Goal: Information Seeking & Learning: Learn about a topic

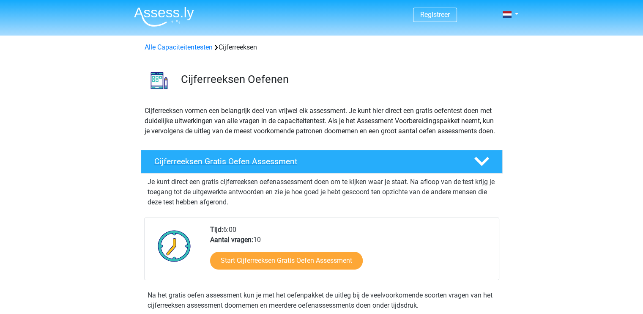
click at [227, 166] on h4 "Cijferreeksen Gratis Oefen Assessment" at bounding box center [307, 161] width 306 height 10
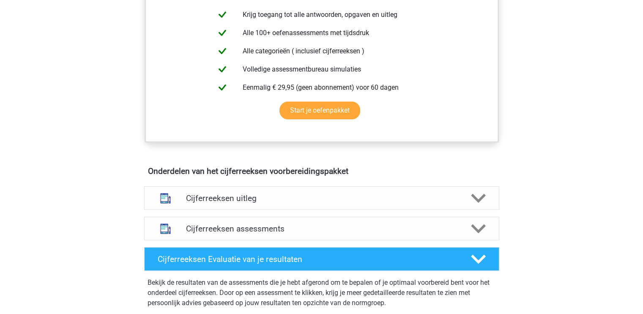
scroll to position [223, 0]
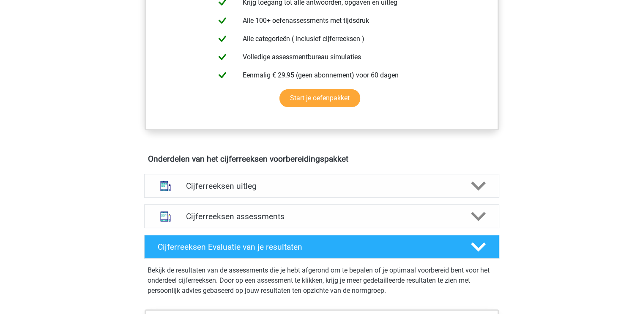
drag, startPoint x: 642, startPoint y: 307, endPoint x: 575, endPoint y: 274, distance: 75.0
click at [575, 274] on div "Registreer Nederlands English" at bounding box center [321, 253] width 643 height 953
click at [365, 175] on div "Onderdelen van het cijferreeksen voorbereidingspakket Cijferreeksen uitleg Er z…" at bounding box center [321, 229] width 395 height 159
click at [266, 221] on h4 "Cijferreeksen assessments" at bounding box center [321, 216] width 271 height 10
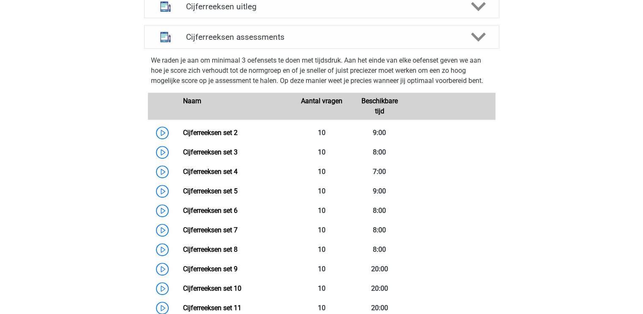
scroll to position [403, 0]
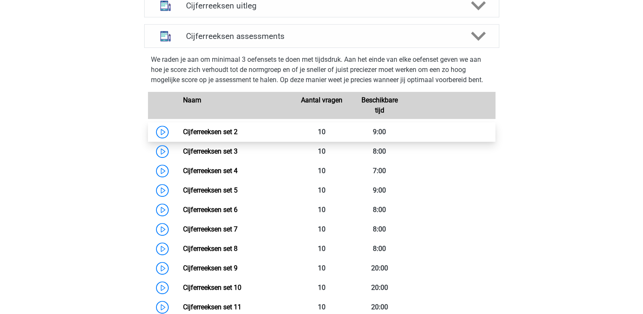
click at [183, 136] on link "Cijferreeksen set 2" at bounding box center [210, 132] width 55 height 8
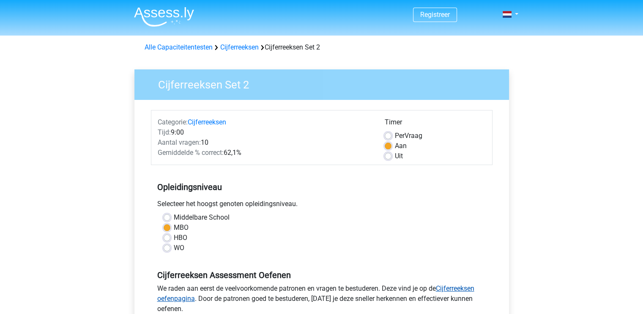
click at [474, 287] on link "Cijferreeksen oefenpagina" at bounding box center [315, 293] width 317 height 18
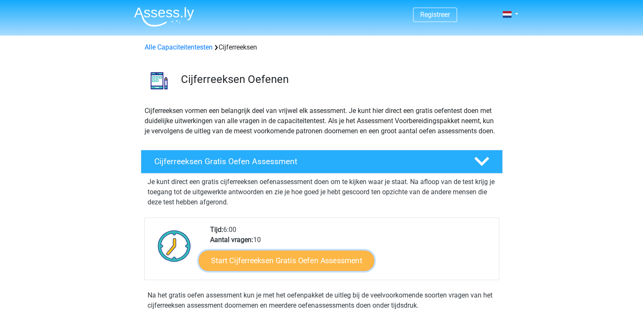
click at [346, 267] on link "Start Cijferreeksen Gratis Oefen Assessment" at bounding box center [286, 260] width 175 height 20
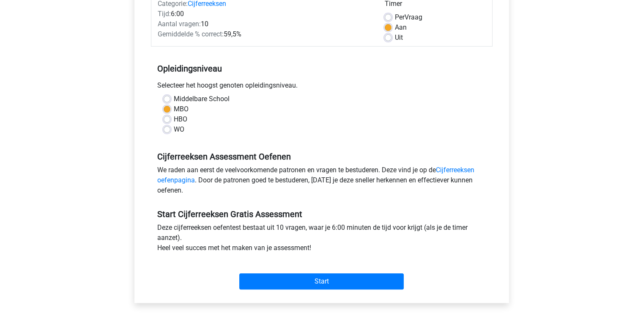
scroll to position [135, 0]
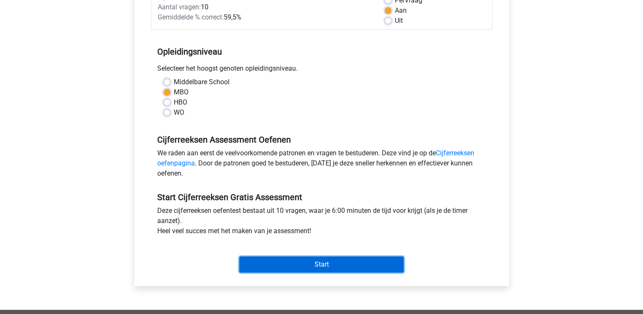
click at [325, 263] on input "Start" at bounding box center [321, 264] width 164 height 16
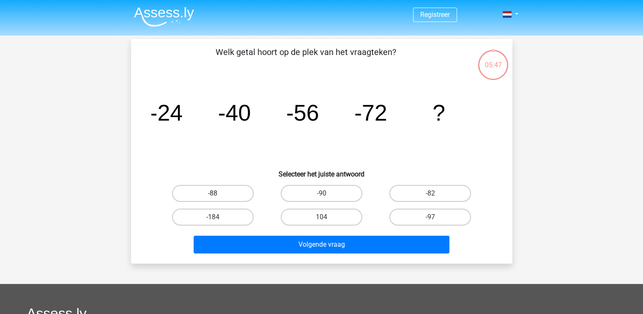
click at [238, 190] on label "-88" at bounding box center [213, 193] width 82 height 17
click at [218, 193] on input "-88" at bounding box center [215, 195] width 5 height 5
radio input "true"
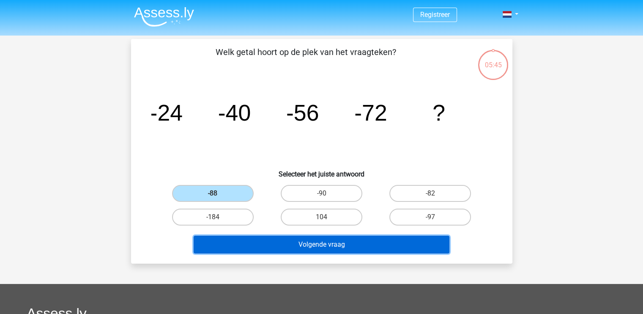
click at [335, 246] on button "Volgende vraag" at bounding box center [322, 244] width 256 height 18
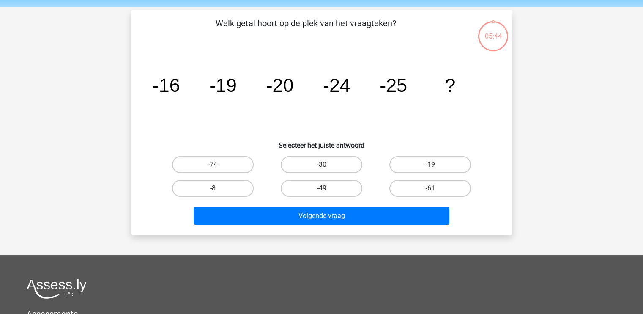
scroll to position [39, 0]
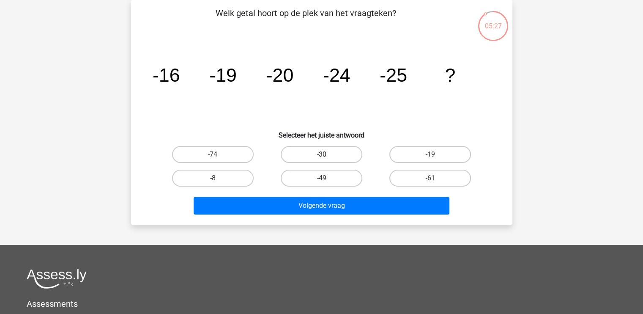
click at [321, 148] on label "-30" at bounding box center [322, 154] width 82 height 17
click at [321, 154] on input "-30" at bounding box center [323, 156] width 5 height 5
radio input "true"
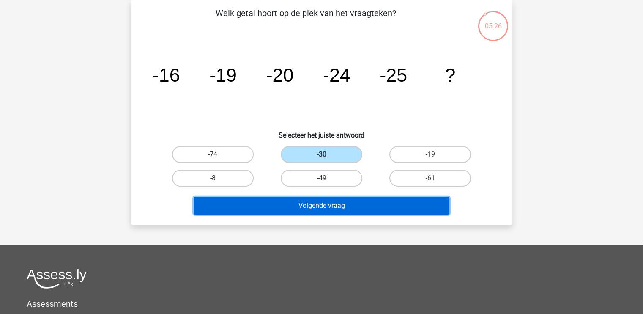
click at [309, 204] on button "Volgende vraag" at bounding box center [322, 206] width 256 height 18
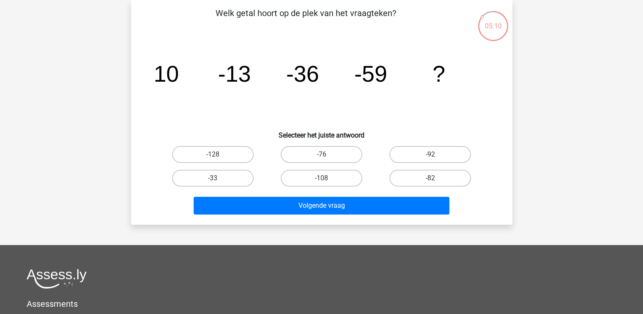
click at [243, 63] on tspan "-13" at bounding box center [234, 73] width 33 height 25
click at [323, 154] on input "-76" at bounding box center [323, 156] width 5 height 5
radio input "true"
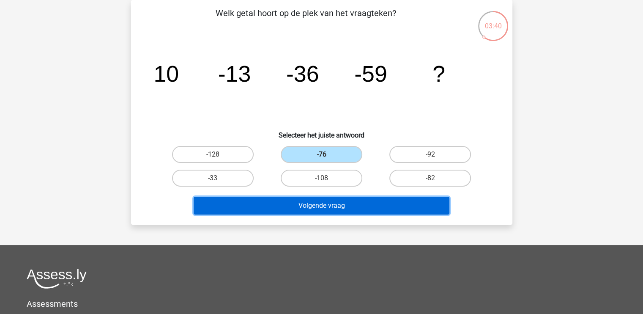
click at [333, 206] on button "Volgende vraag" at bounding box center [322, 206] width 256 height 18
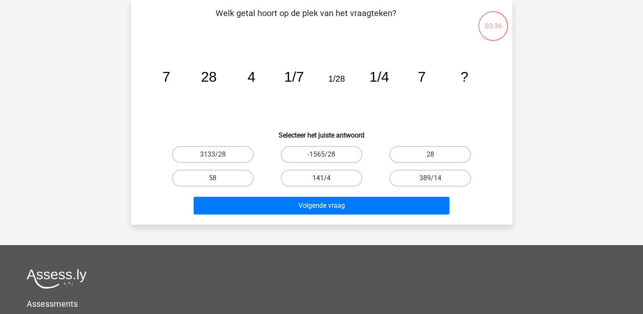
click at [329, 180] on label "141/4" at bounding box center [322, 178] width 82 height 17
click at [327, 180] on input "141/4" at bounding box center [323, 180] width 5 height 5
radio input "true"
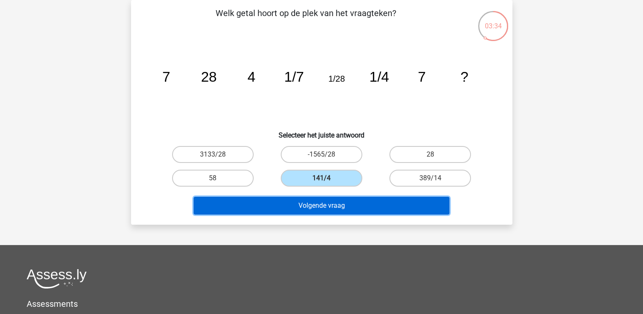
click at [333, 208] on button "Volgende vraag" at bounding box center [322, 206] width 256 height 18
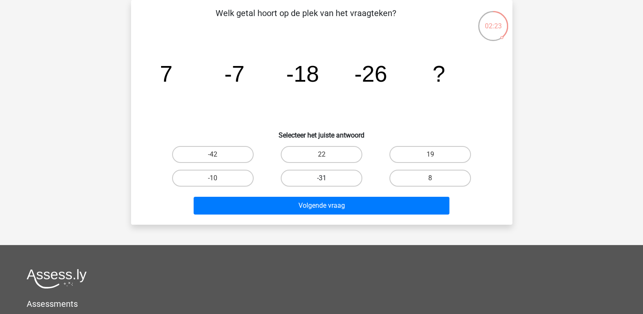
click at [335, 175] on label "-31" at bounding box center [322, 178] width 82 height 17
click at [327, 178] on input "-31" at bounding box center [323, 180] width 5 height 5
radio input "true"
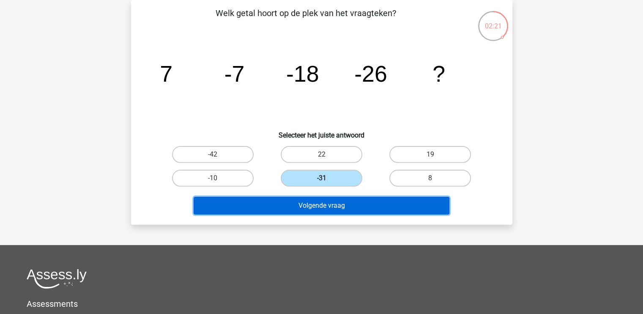
click at [342, 208] on button "Volgende vraag" at bounding box center [322, 206] width 256 height 18
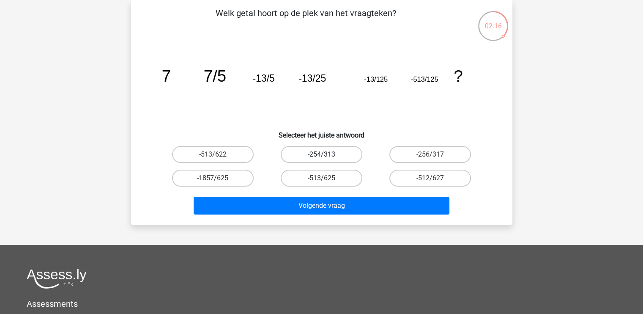
click at [325, 153] on label "-254/313" at bounding box center [322, 154] width 82 height 17
click at [325, 154] on input "-254/313" at bounding box center [323, 156] width 5 height 5
radio input "true"
click at [321, 213] on div "Volgende vraag" at bounding box center [322, 207] width 326 height 21
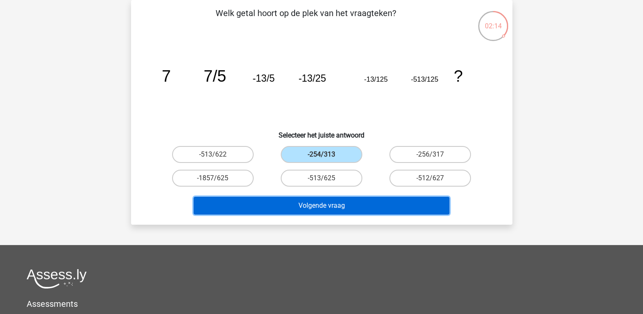
click at [323, 209] on button "Volgende vraag" at bounding box center [322, 206] width 256 height 18
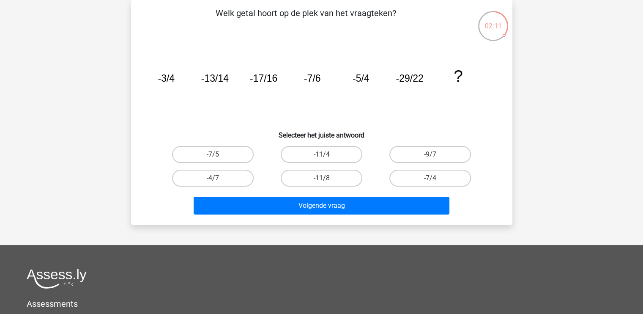
click at [329, 186] on div "-11/8" at bounding box center [321, 178] width 109 height 24
click at [329, 181] on label "-11/8" at bounding box center [322, 178] width 82 height 17
click at [327, 181] on input "-11/8" at bounding box center [323, 180] width 5 height 5
radio input "true"
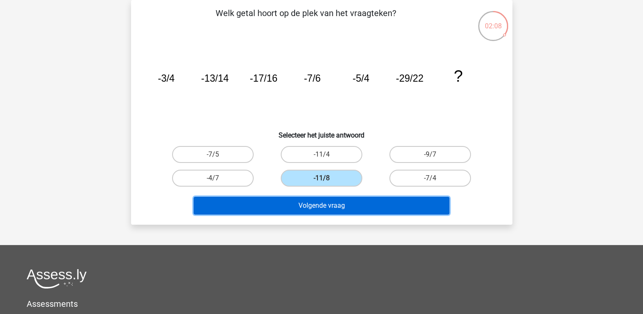
click at [331, 208] on button "Volgende vraag" at bounding box center [322, 206] width 256 height 18
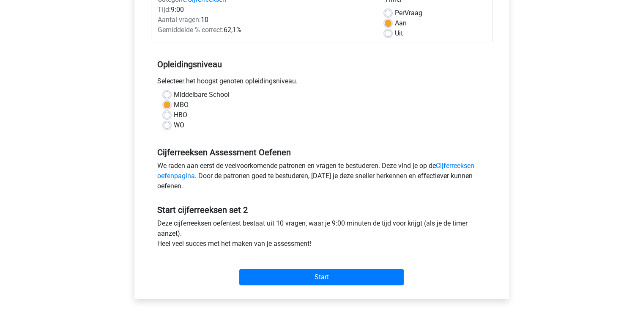
scroll to position [135, 0]
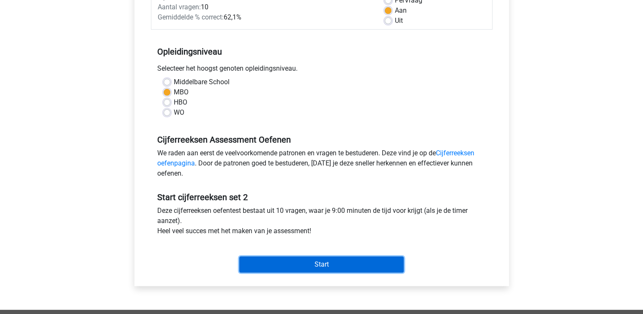
click at [357, 265] on input "Start" at bounding box center [321, 264] width 164 height 16
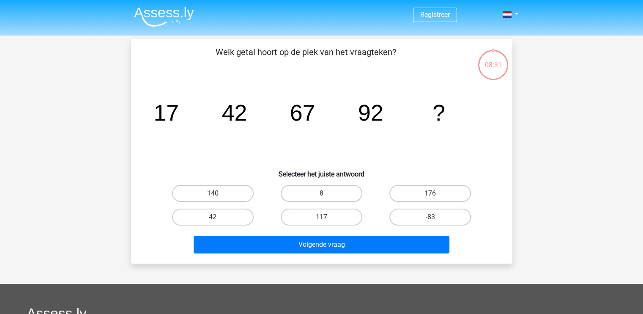
click at [349, 213] on label "117" at bounding box center [322, 216] width 82 height 17
click at [327, 217] on input "117" at bounding box center [323, 219] width 5 height 5
radio input "true"
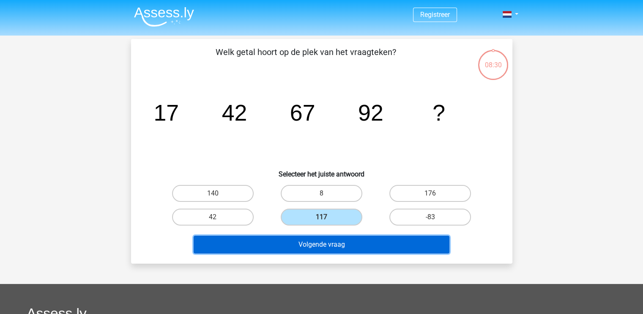
click at [342, 244] on button "Volgende vraag" at bounding box center [322, 244] width 256 height 18
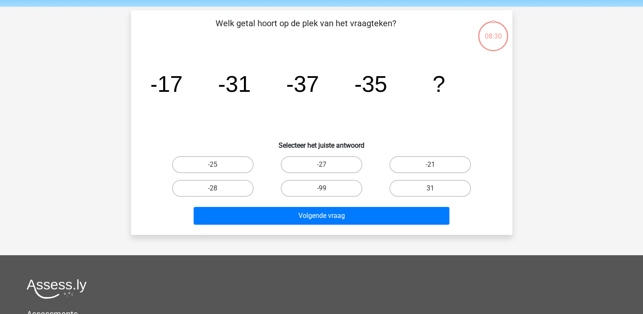
scroll to position [39, 0]
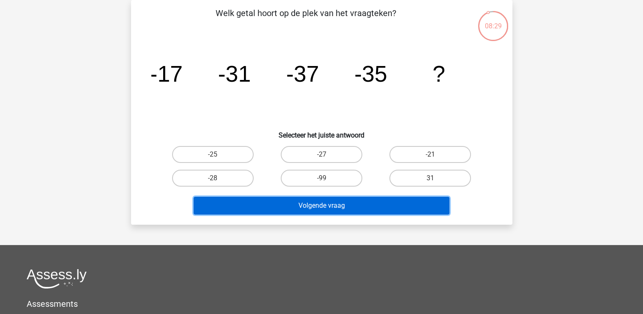
click at [339, 208] on button "Volgende vraag" at bounding box center [322, 206] width 256 height 18
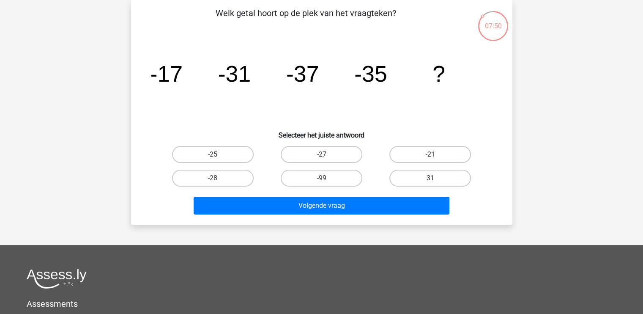
click at [278, 184] on div "-99" at bounding box center [322, 178] width 102 height 17
click at [314, 158] on label "-27" at bounding box center [322, 154] width 82 height 17
click at [321, 158] on input "-27" at bounding box center [323, 156] width 5 height 5
radio input "true"
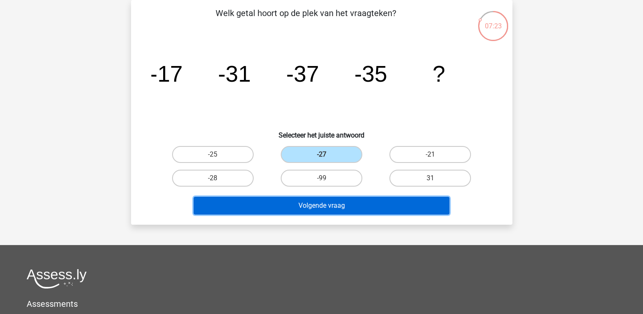
click at [328, 208] on button "Volgende vraag" at bounding box center [322, 206] width 256 height 18
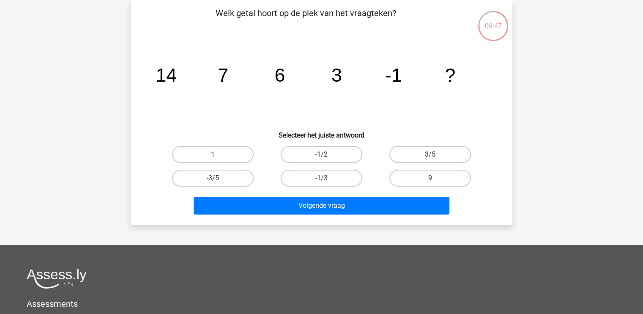
click at [421, 176] on label "9" at bounding box center [430, 178] width 82 height 17
click at [430, 178] on input "9" at bounding box center [432, 180] width 5 height 5
radio input "true"
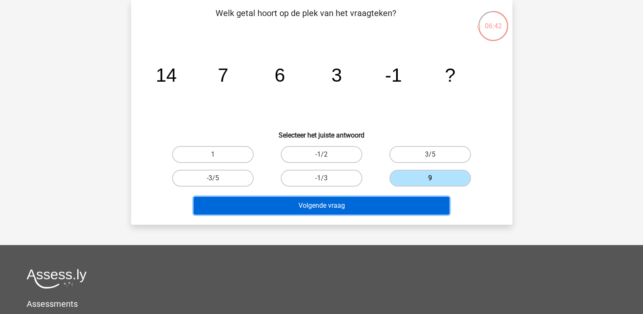
click at [326, 203] on button "Volgende vraag" at bounding box center [322, 206] width 256 height 18
